Goal: Transaction & Acquisition: Book appointment/travel/reservation

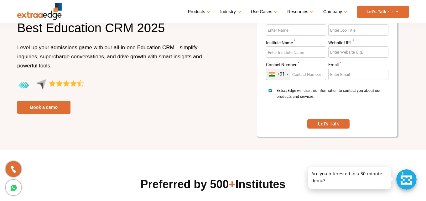
scroll to position [50, 0]
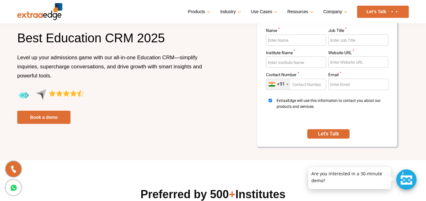
click at [408, 184] on div at bounding box center [406, 179] width 20 height 20
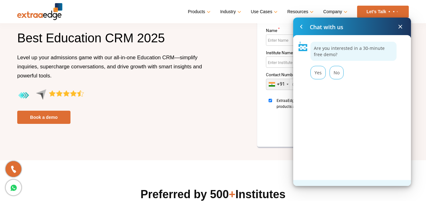
click at [398, 25] on span at bounding box center [400, 27] width 8 height 8
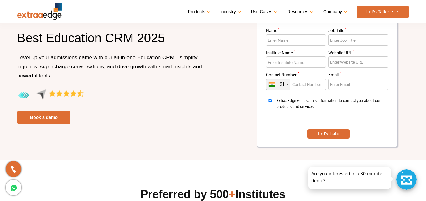
scroll to position [0, 0]
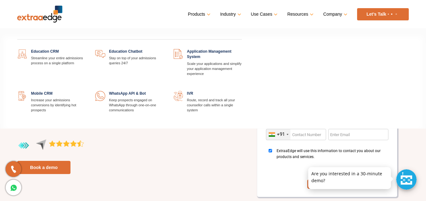
click at [86, 49] on link at bounding box center [86, 49] width 0 height 0
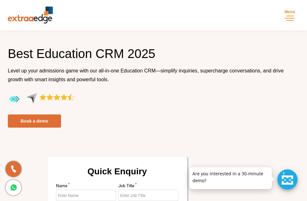
click at [0, 0] on span "Menu" at bounding box center [0, 0] width 0 height 0
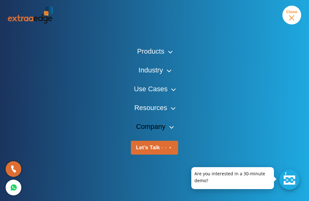
click at [170, 125] on link "Company" at bounding box center [154, 126] width 37 height 9
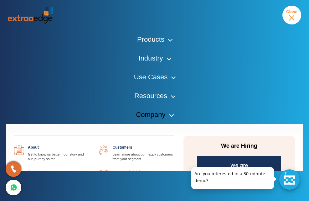
click at [170, 125] on div "About Get to know us better - our story and our journey so far Customers Learn …" at bounding box center [154, 177] width 296 height 107
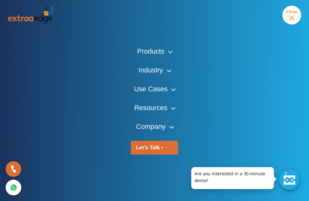
click at [291, 15] on button "Menu Close" at bounding box center [291, 15] width 19 height 19
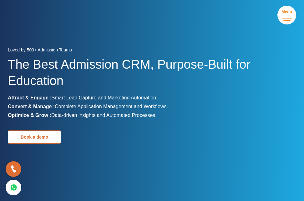
click at [41, 135] on link "Book a demo" at bounding box center [34, 136] width 53 height 13
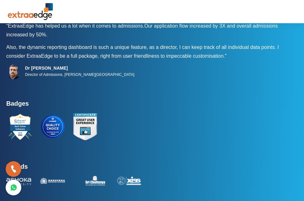
scroll to position [283, 0]
